Goal: Information Seeking & Learning: Learn about a topic

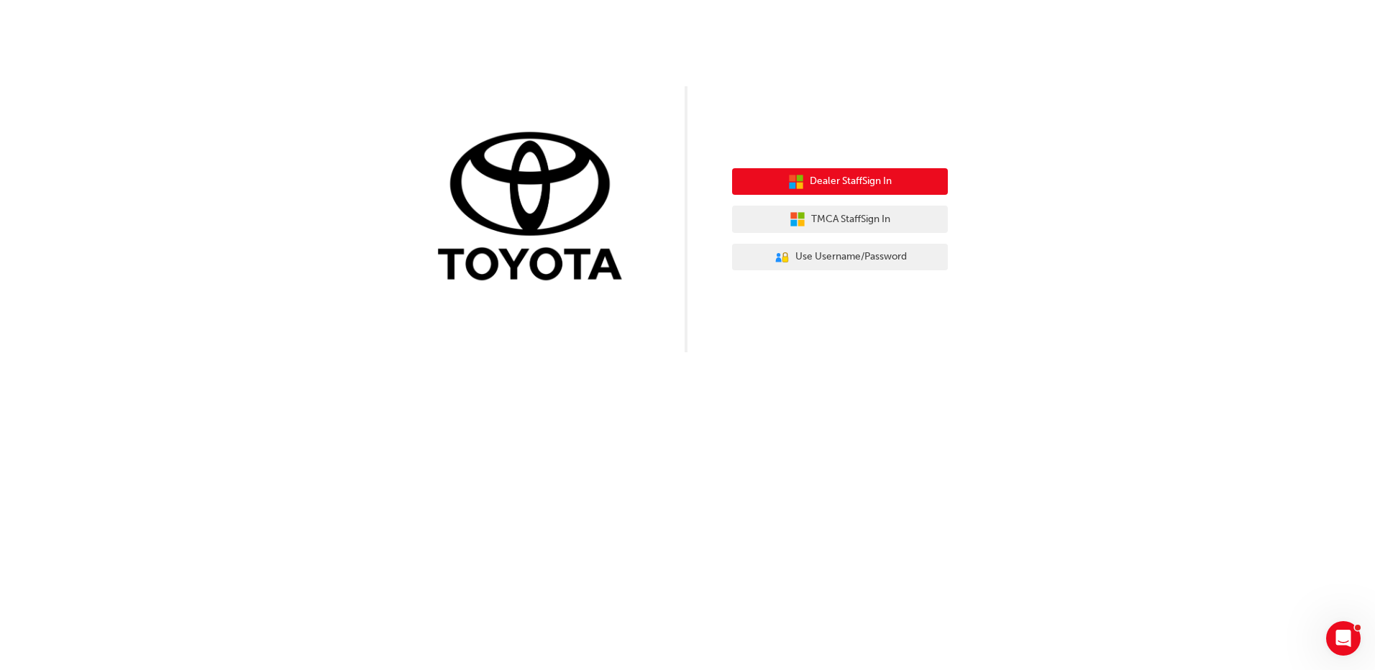
click at [873, 188] on span "Dealer Staff Sign In" at bounding box center [850, 181] width 82 height 17
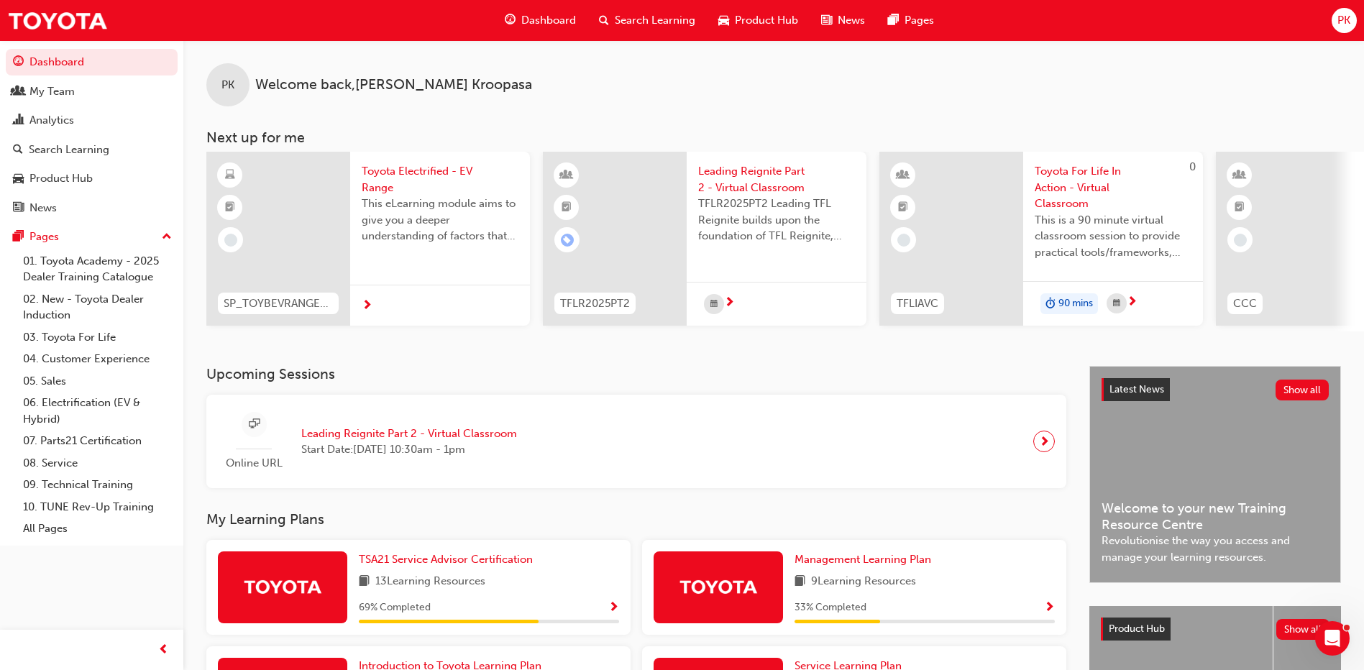
click at [466, 436] on span "Leading Reignite Part 2 - Virtual Classroom" at bounding box center [409, 434] width 216 height 17
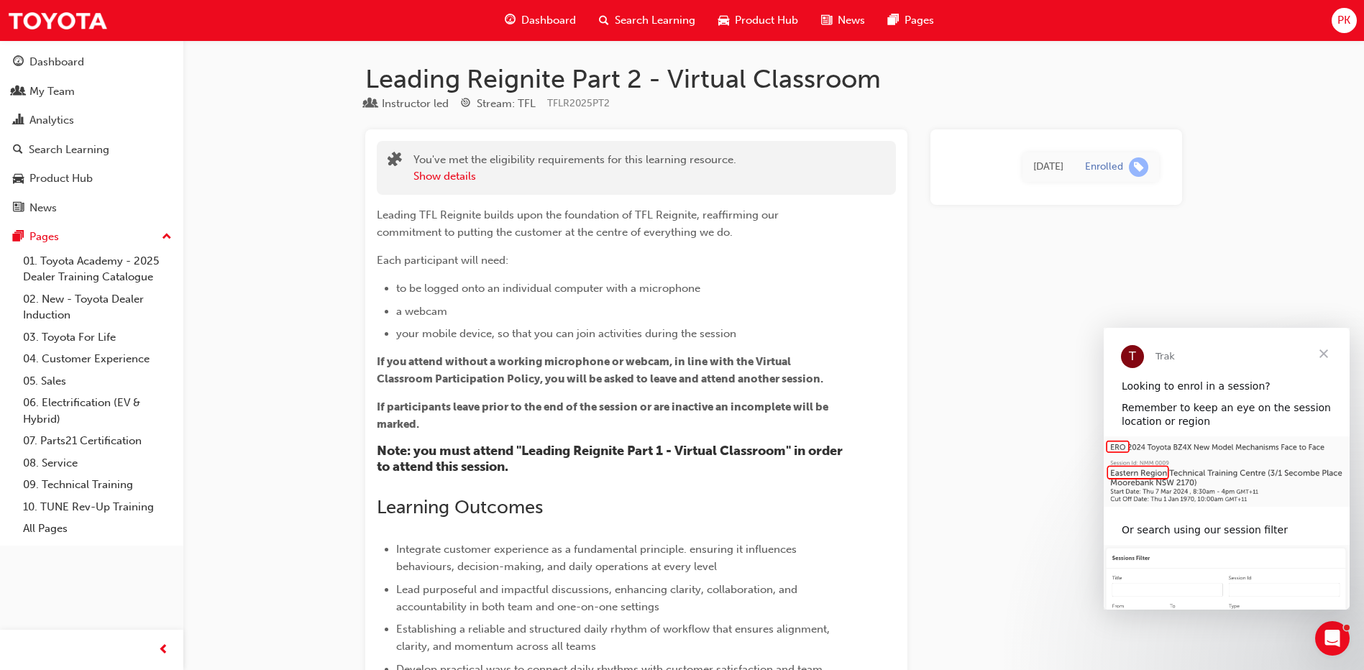
click at [1324, 349] on span "Close" at bounding box center [1324, 354] width 52 height 52
